Goal: Task Accomplishment & Management: Complete application form

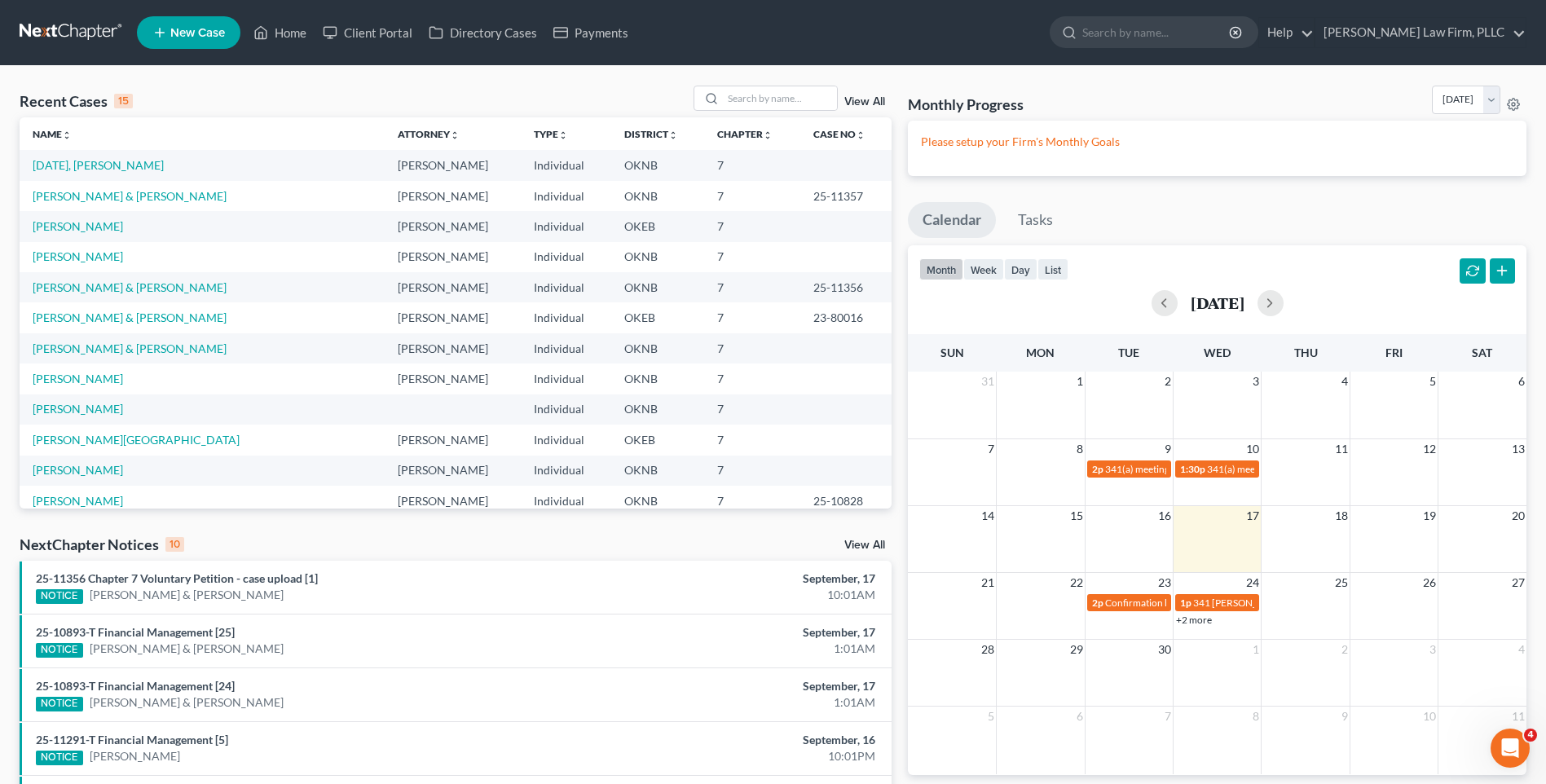
click at [146, 27] on link "New Case" at bounding box center [189, 33] width 104 height 33
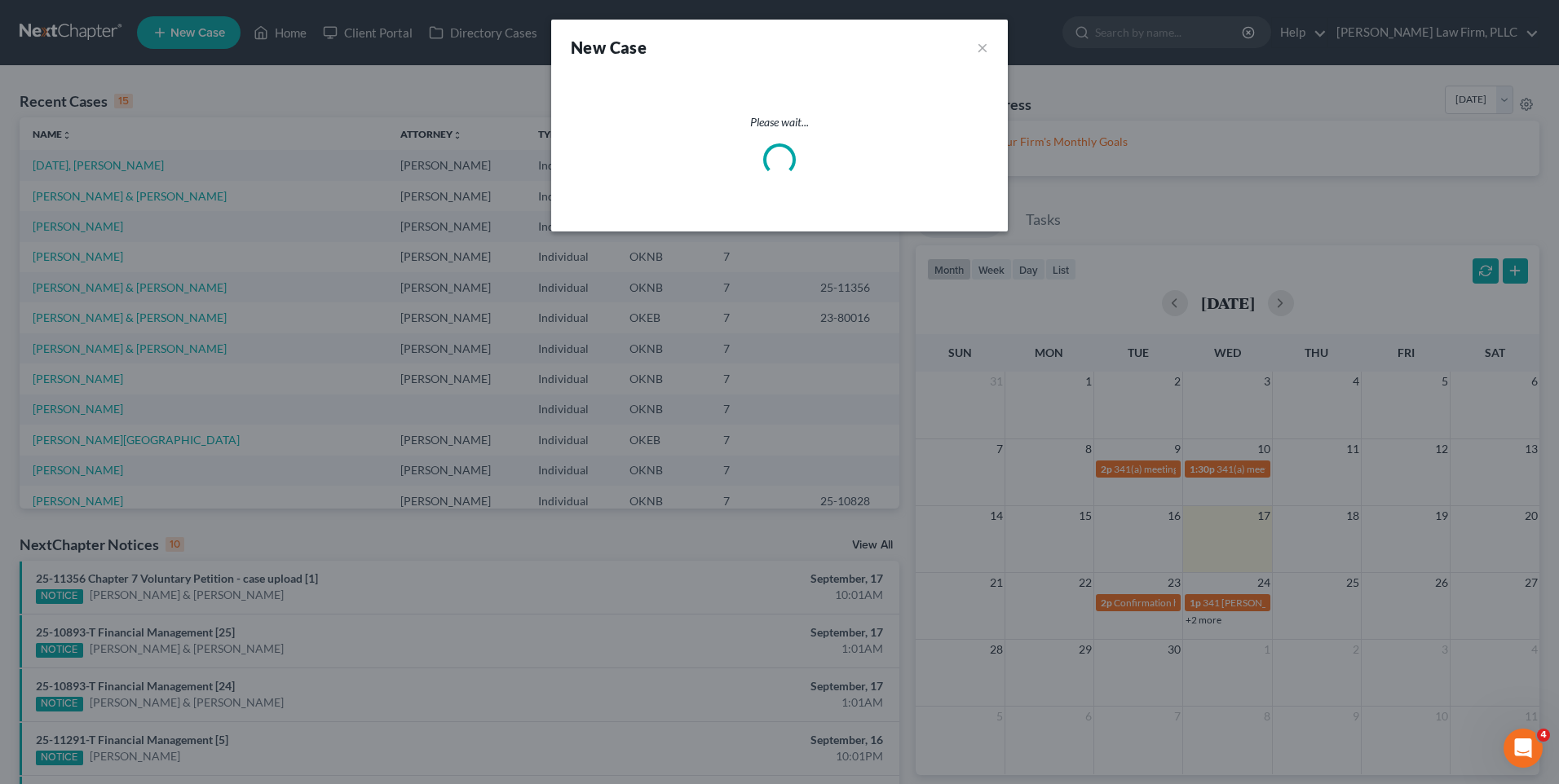
select select "64"
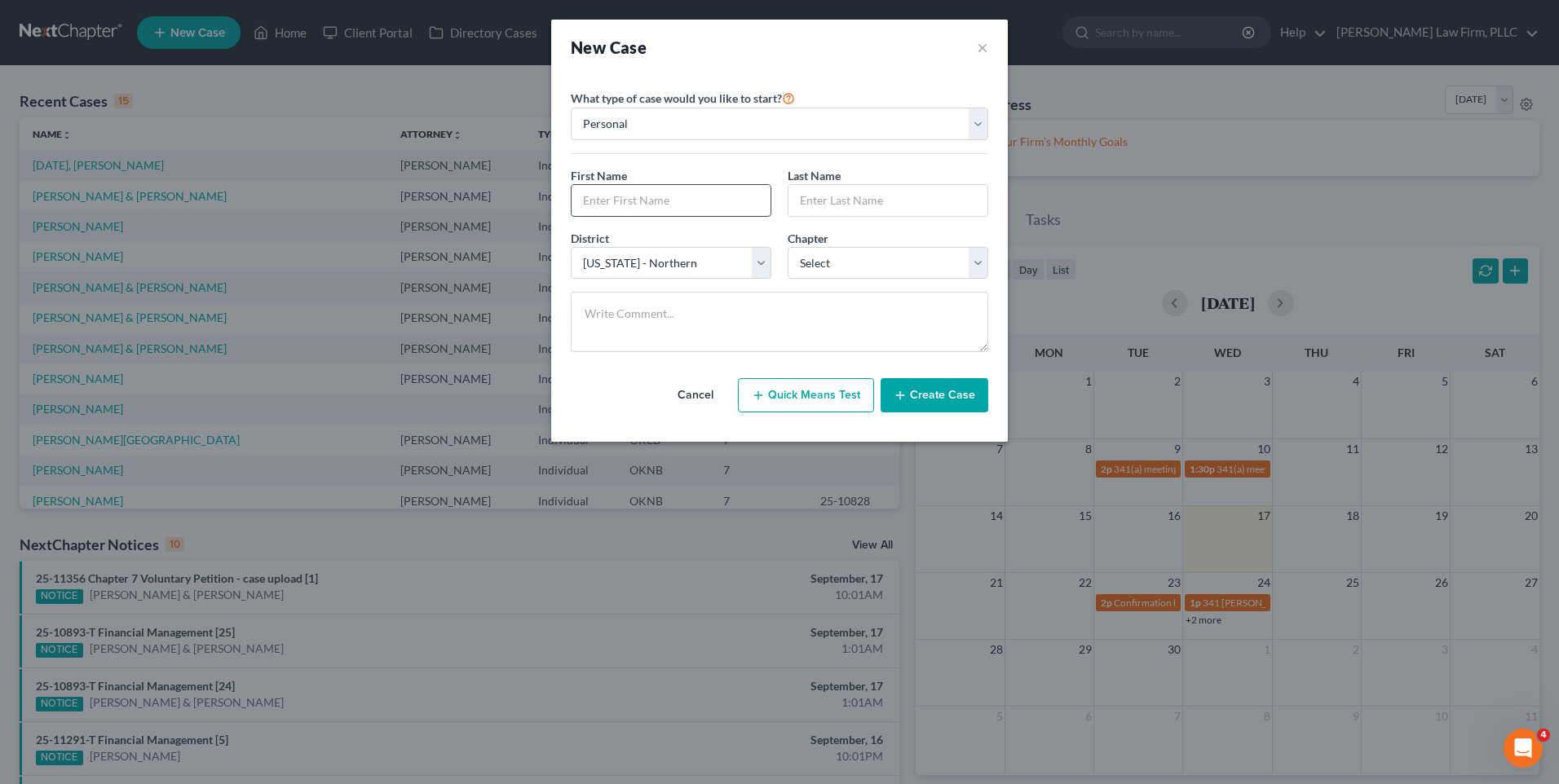
click at [640, 194] on input "text" at bounding box center [671, 200] width 199 height 31
type input "k"
type input "[PERSON_NAME]"
click at [816, 209] on input "text" at bounding box center [888, 200] width 199 height 31
type input "O'Brien"
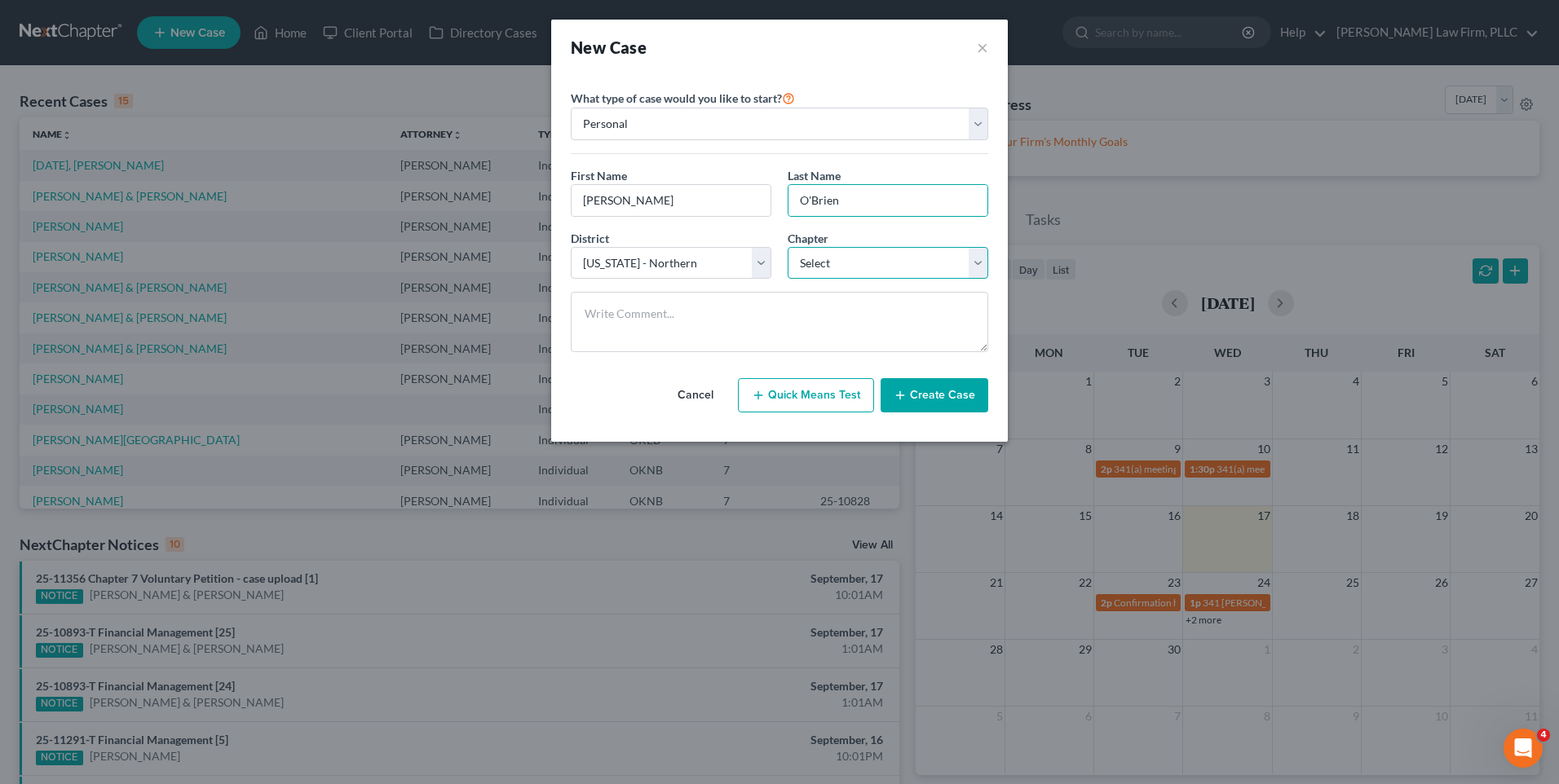
click at [966, 270] on select "Select 7 11 12 13" at bounding box center [888, 264] width 200 height 33
select select "0"
click at [788, 247] on select "Select 7 11 12 13" at bounding box center [888, 264] width 200 height 33
click at [934, 390] on button "Create Case" at bounding box center [935, 396] width 107 height 35
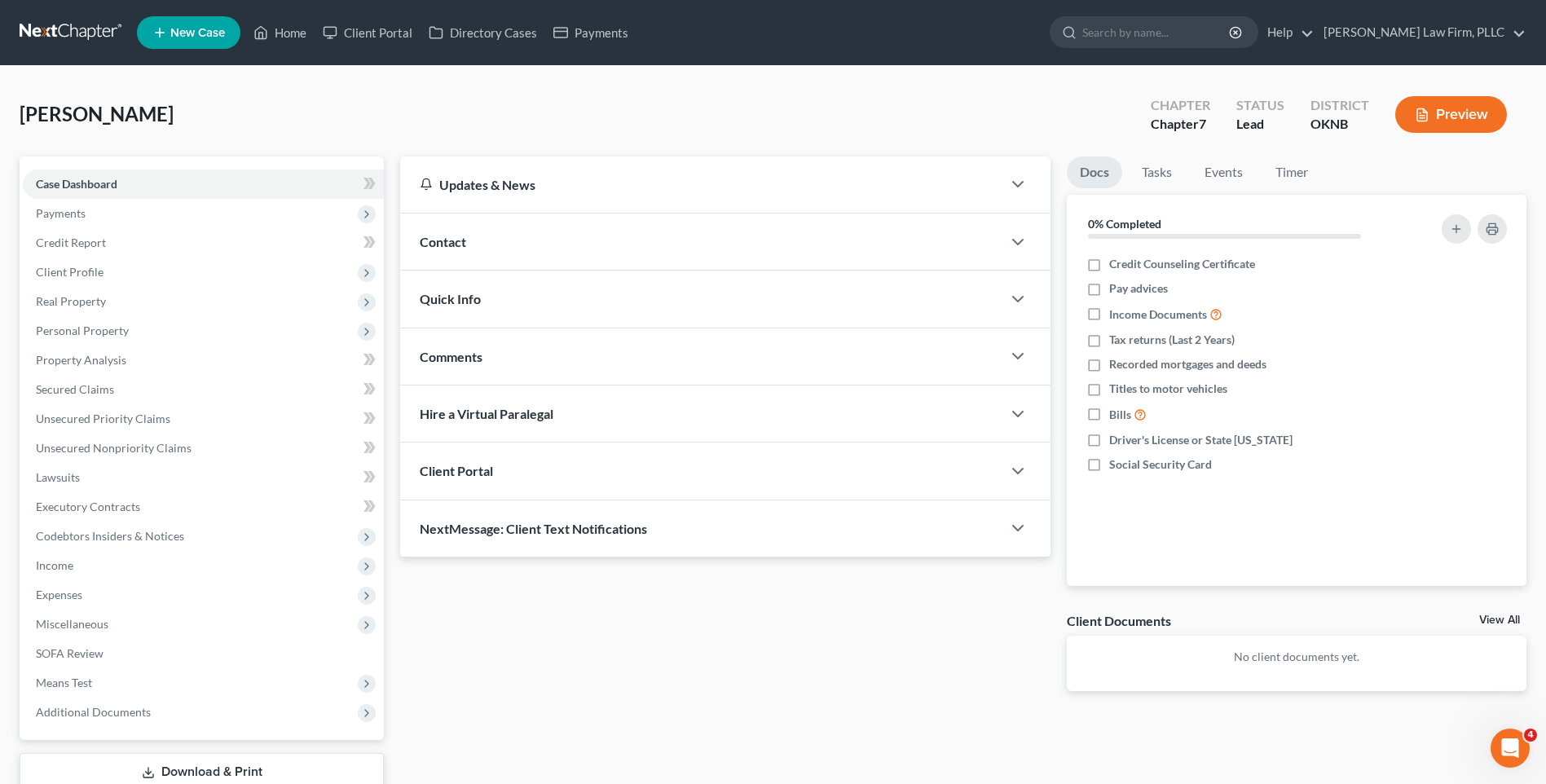
click at [598, 474] on div "Client Portal" at bounding box center [702, 471] width 602 height 57
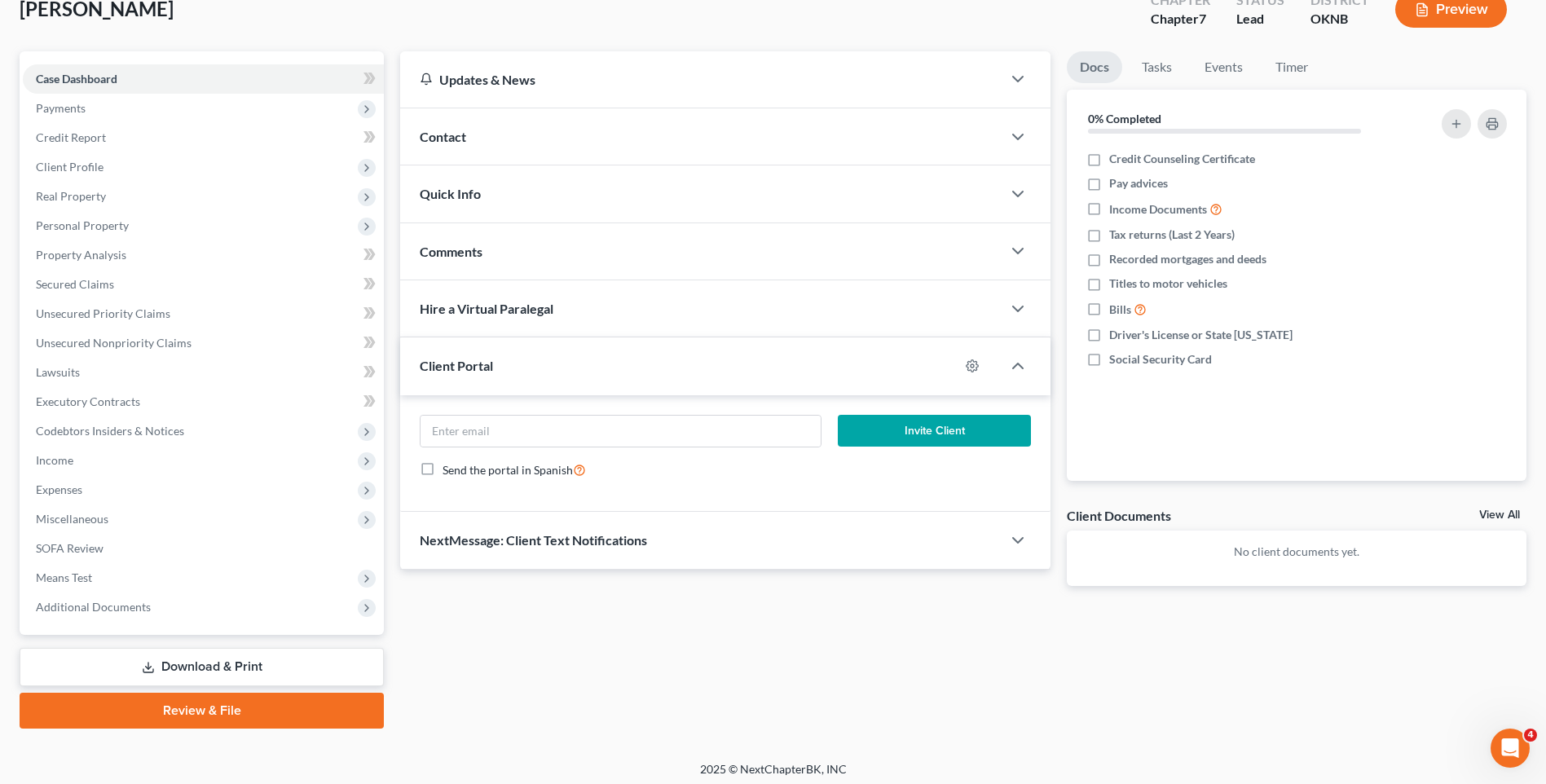
scroll to position [112, 0]
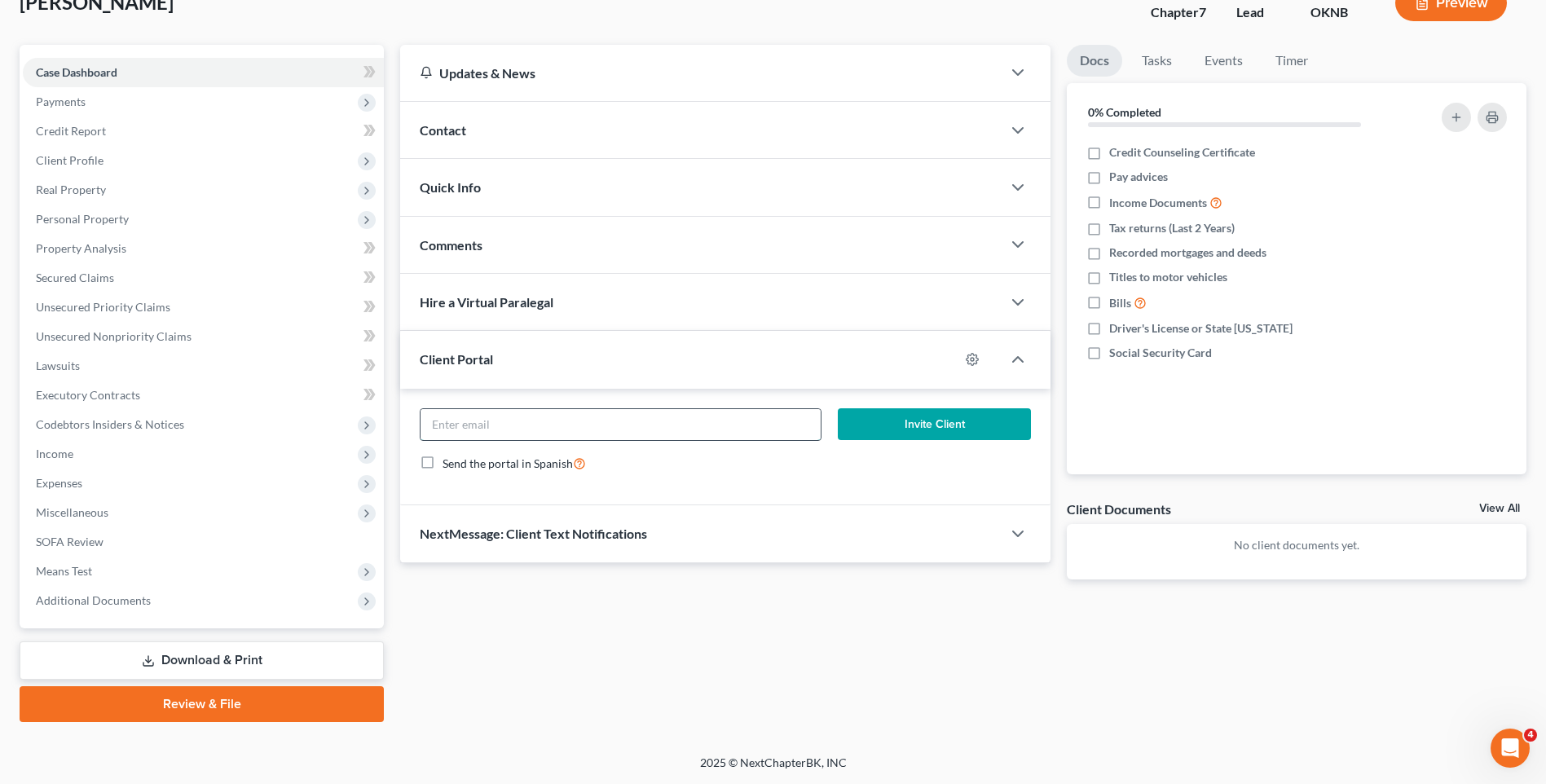
click at [661, 427] on input "email" at bounding box center [621, 425] width 401 height 31
paste input "[EMAIL_ADDRESS][DOMAIN_NAME]"
type input "[EMAIL_ADDRESS][DOMAIN_NAME]"
click at [814, 484] on form "[EMAIL_ADDRESS][DOMAIN_NAME] Invite Client Send the portal in Spanish" at bounding box center [726, 447] width 628 height 78
click at [872, 423] on button "Invite Client" at bounding box center [935, 425] width 194 height 33
